Goal: Task Accomplishment & Management: Manage account settings

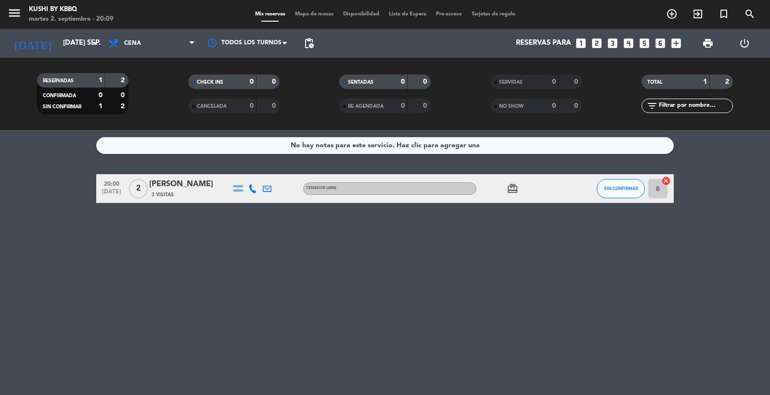
click at [201, 189] on div "[PERSON_NAME]" at bounding box center [190, 184] width 82 height 13
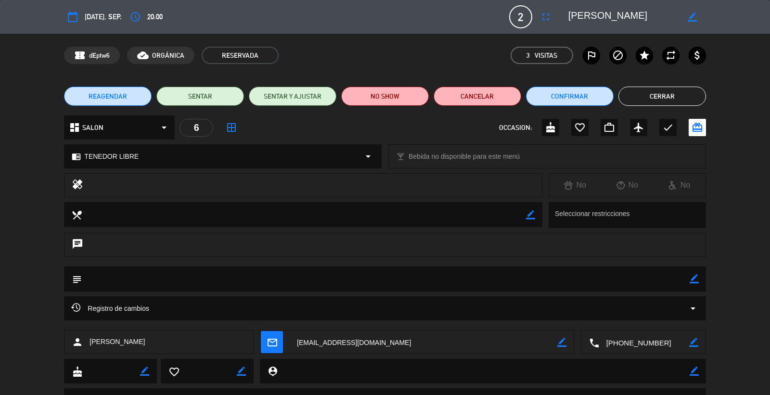
click at [695, 85] on div "REAGENDAR SENTAR SENTAR Y AJUSTAR NO SHOW Cancelar Confirmar Cerrar" at bounding box center [385, 96] width 770 height 39
click at [695, 90] on button "Cerrar" at bounding box center [662, 96] width 88 height 19
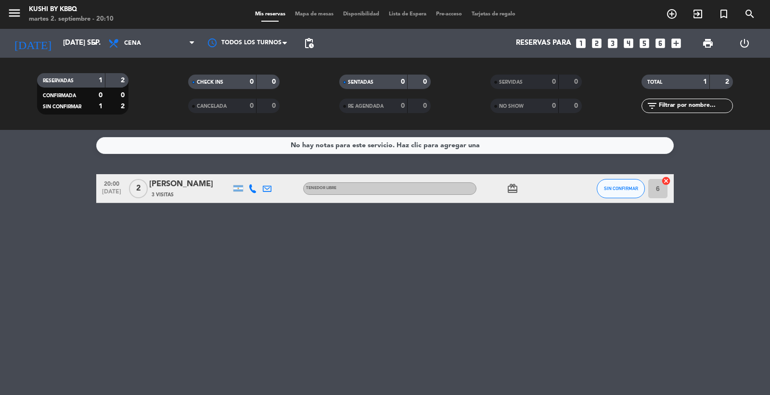
click at [272, 105] on strong "0" at bounding box center [275, 106] width 6 height 7
click at [273, 106] on strong "0" at bounding box center [275, 106] width 6 height 7
click at [62, 47] on input "[DATE] sep." at bounding box center [104, 43] width 93 height 18
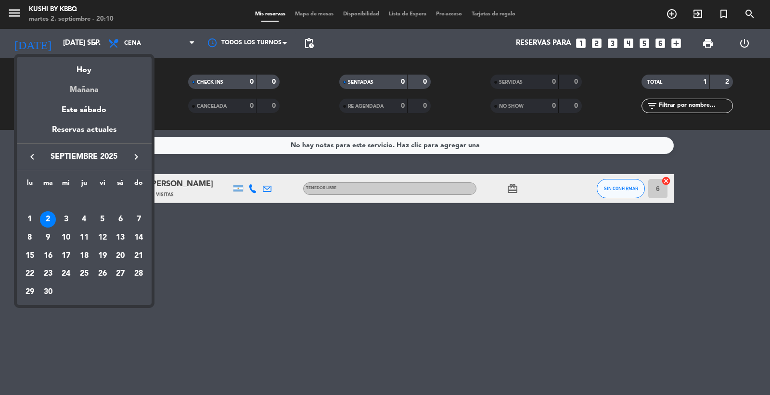
click at [86, 87] on div "Mañana" at bounding box center [84, 87] width 135 height 20
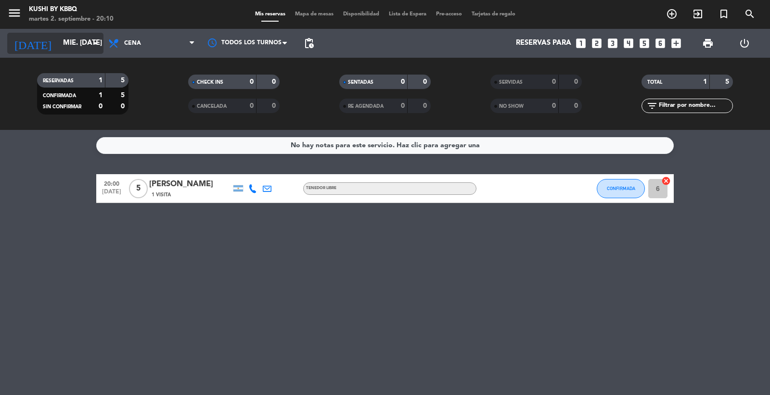
click at [58, 50] on input "mié. [DATE]" at bounding box center [104, 43] width 93 height 18
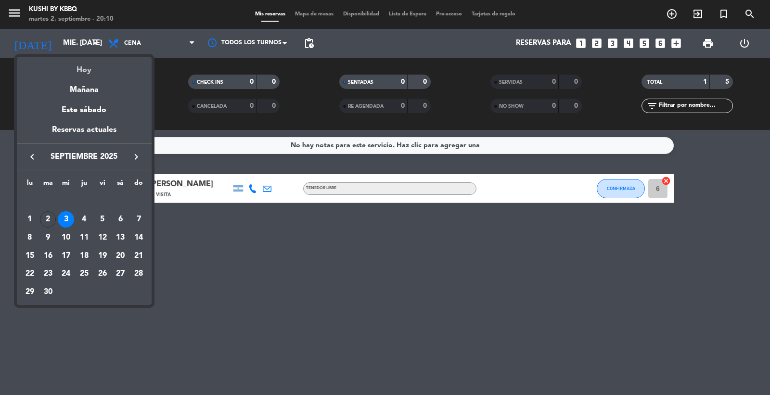
click at [90, 70] on div "Hoy" at bounding box center [84, 67] width 135 height 20
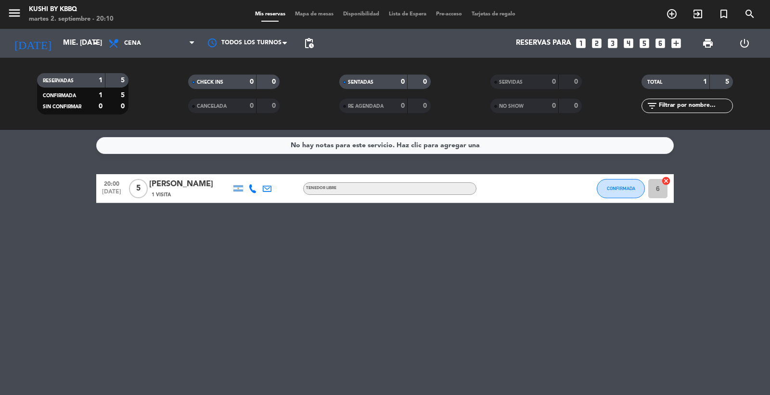
type input "[DATE] sep."
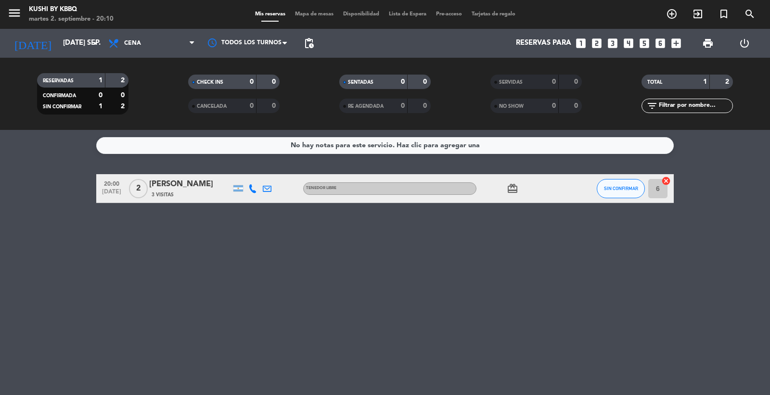
drag, startPoint x: 600, startPoint y: 203, endPoint x: 627, endPoint y: 179, distance: 36.1
click at [602, 202] on div "20:00 [DATE] 2 [PERSON_NAME] 3 Visitas TENEDOR LIBRE card_giftcard SIN CONFIRMA…" at bounding box center [385, 188] width 578 height 29
click at [628, 179] on button "SIN CONFIRMAR" at bounding box center [621, 188] width 48 height 19
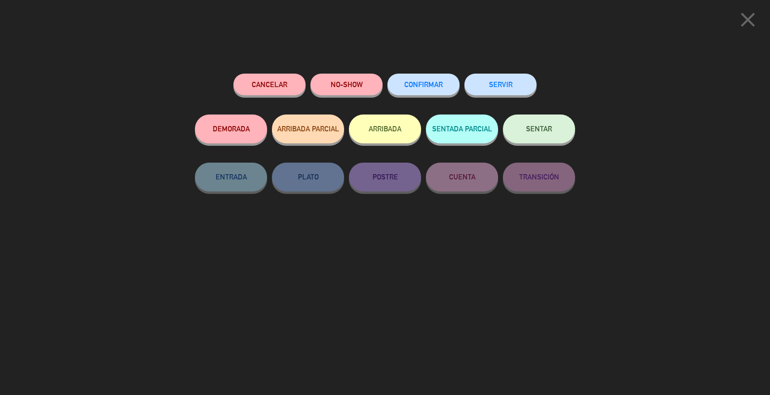
click at [395, 119] on button "ARRIBADA" at bounding box center [385, 129] width 72 height 29
